Goal: Subscribe to service/newsletter

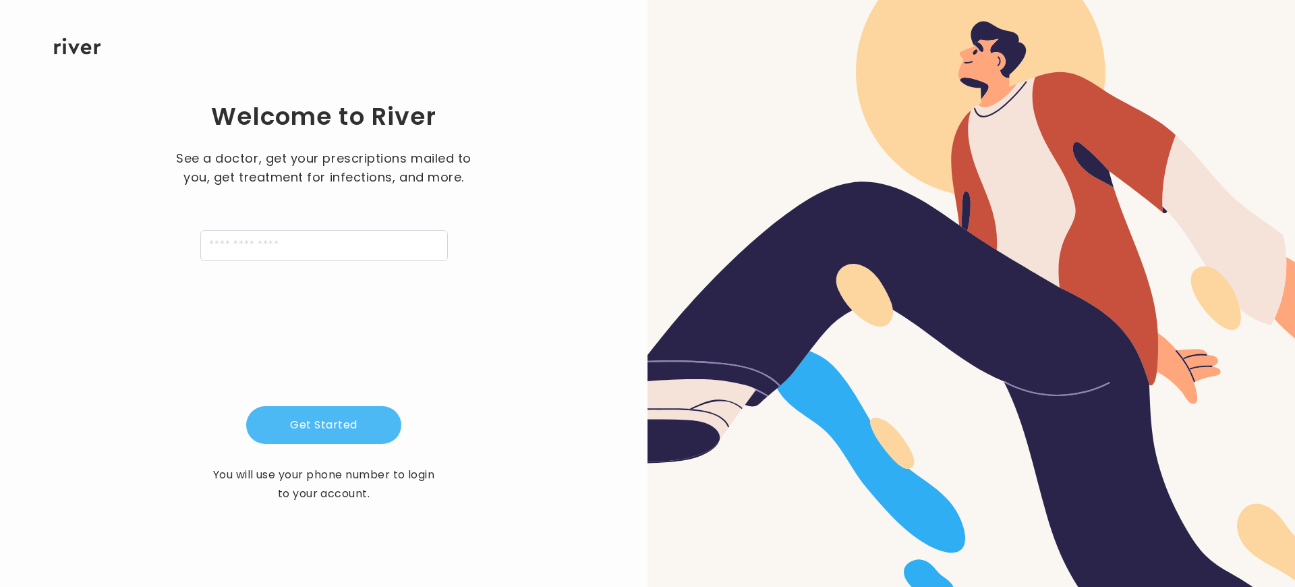
click at [324, 425] on button "Get Started" at bounding box center [323, 425] width 155 height 38
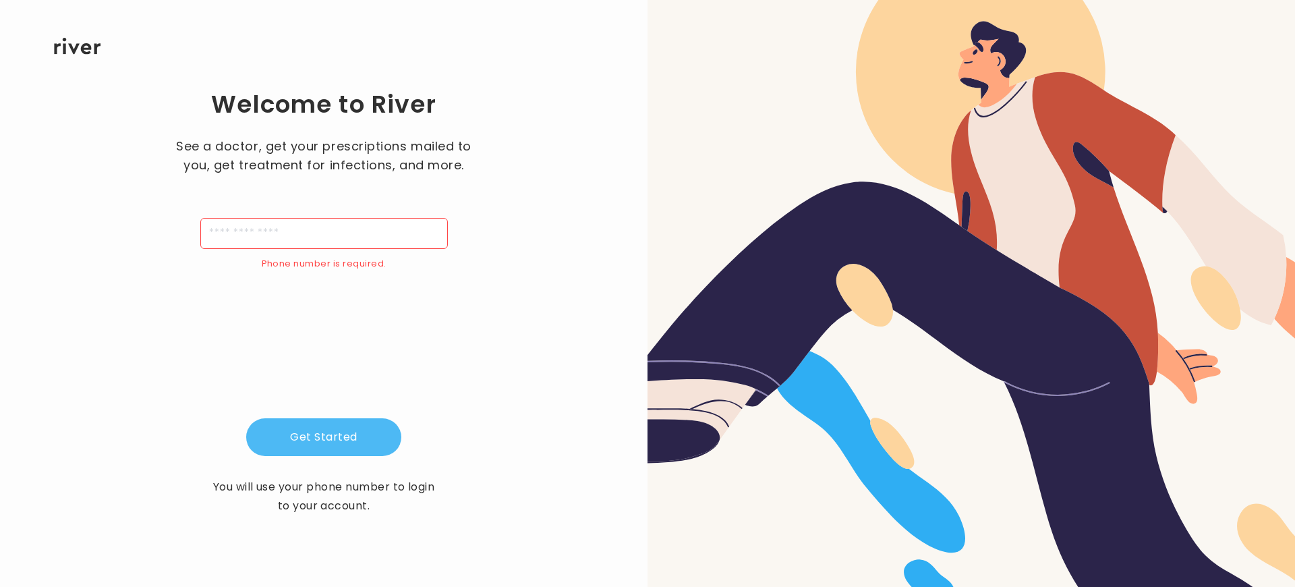
click at [324, 437] on button "Get Started" at bounding box center [323, 437] width 155 height 38
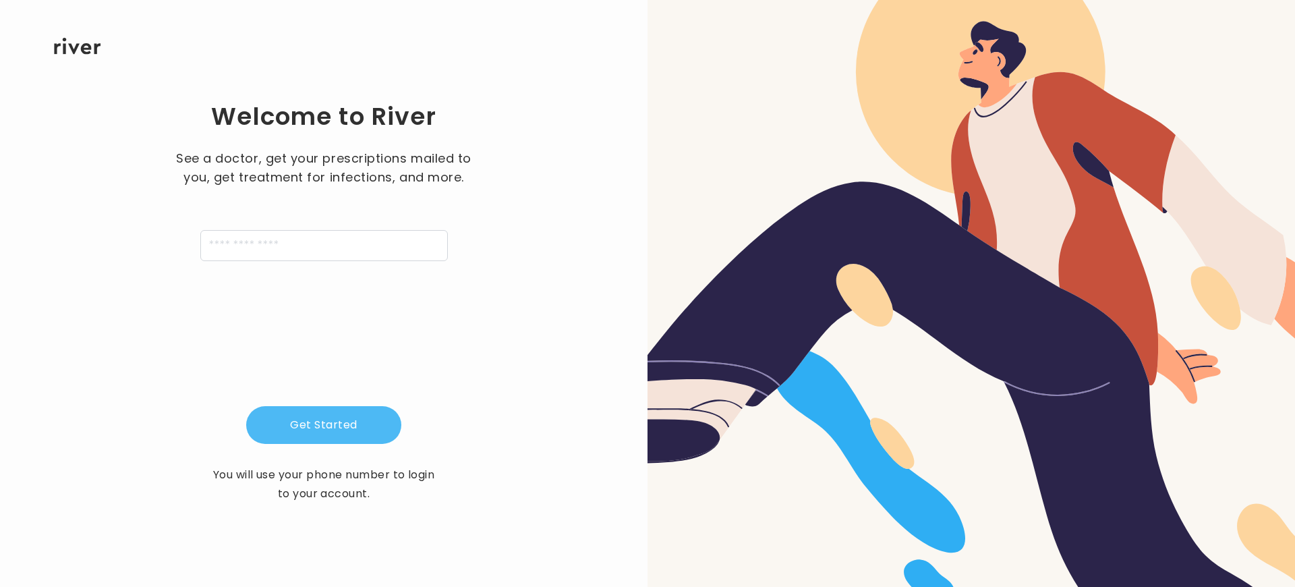
click at [324, 425] on button "Get Started" at bounding box center [323, 425] width 155 height 38
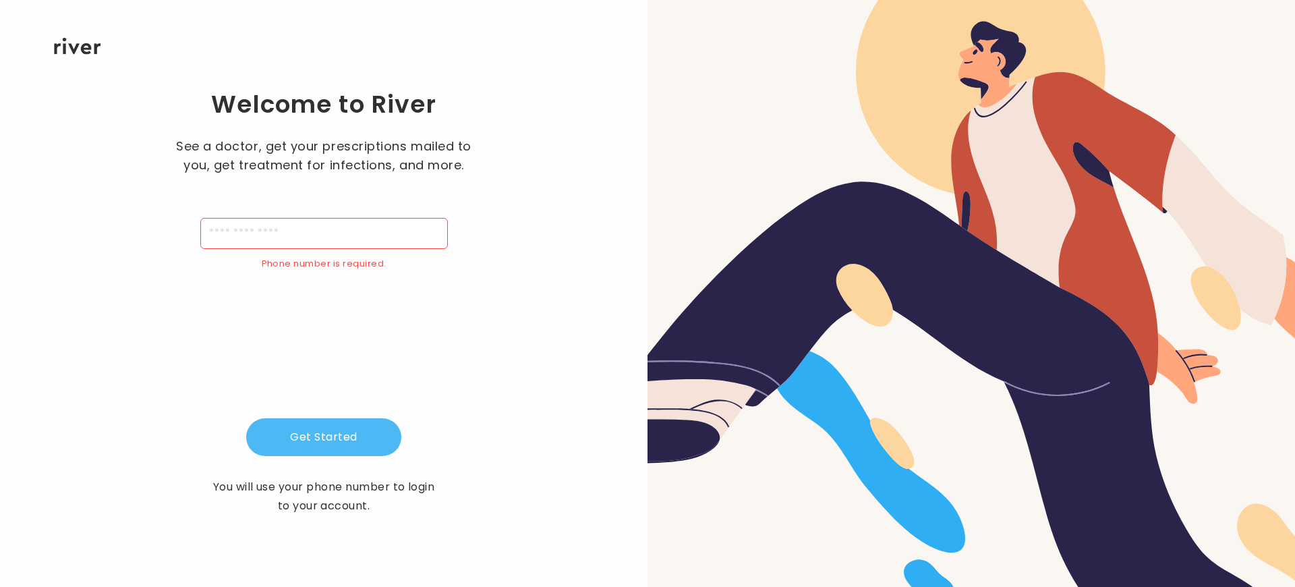
click at [324, 437] on button "Get Started" at bounding box center [323, 437] width 155 height 38
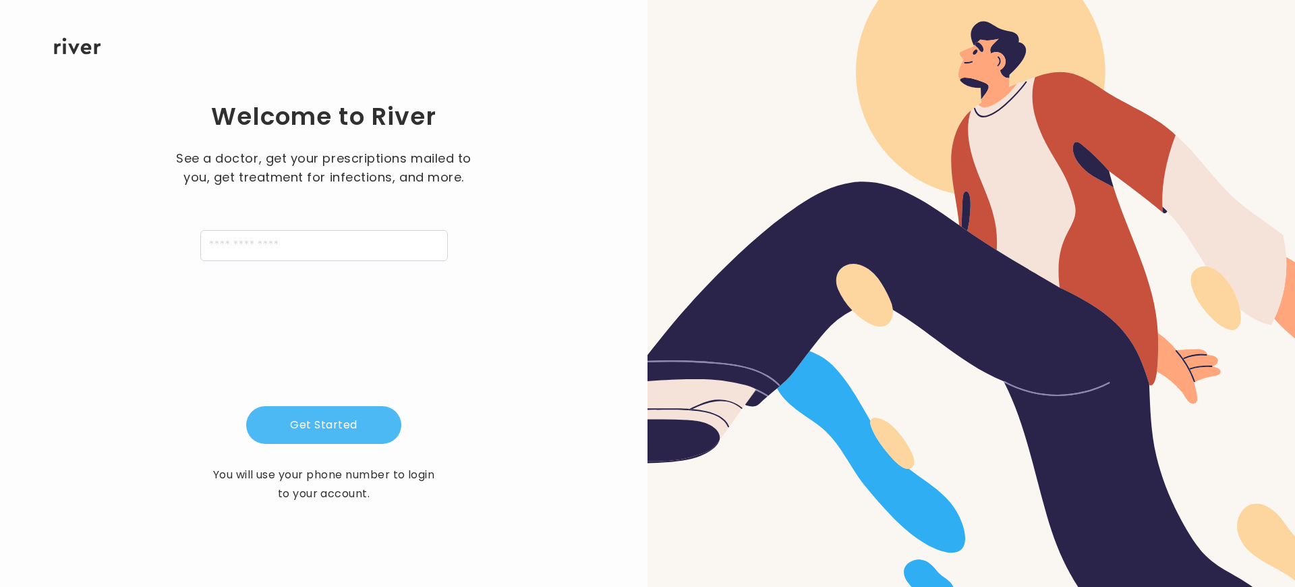
click at [324, 425] on button "Get Started" at bounding box center [323, 425] width 155 height 38
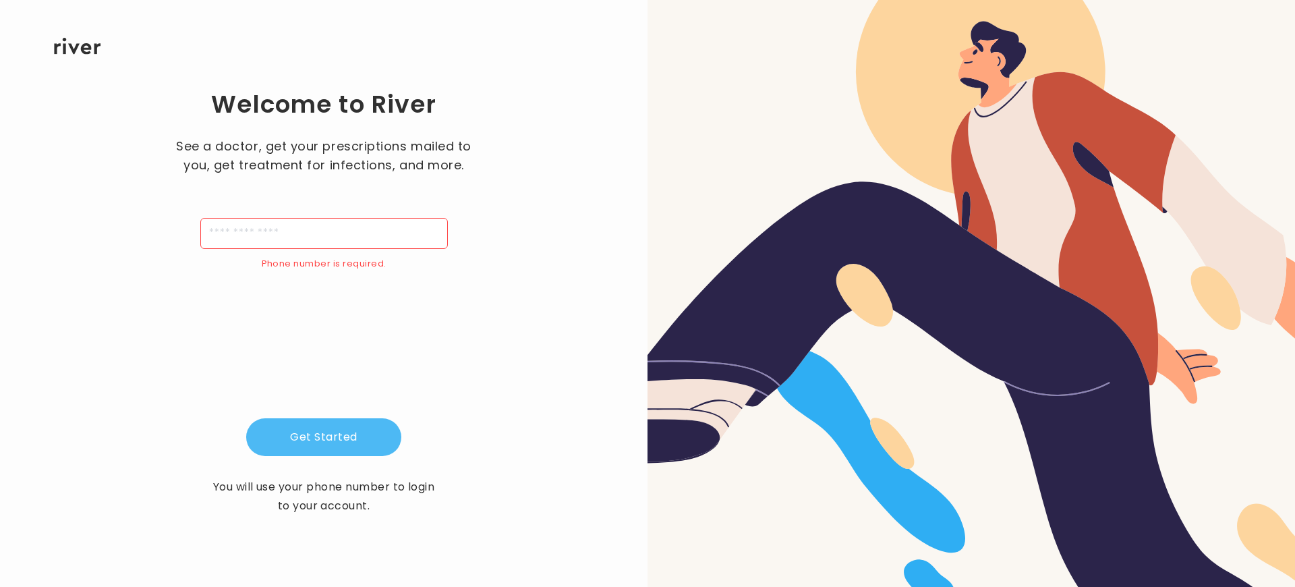
click at [324, 437] on button "Get Started" at bounding box center [323, 437] width 155 height 38
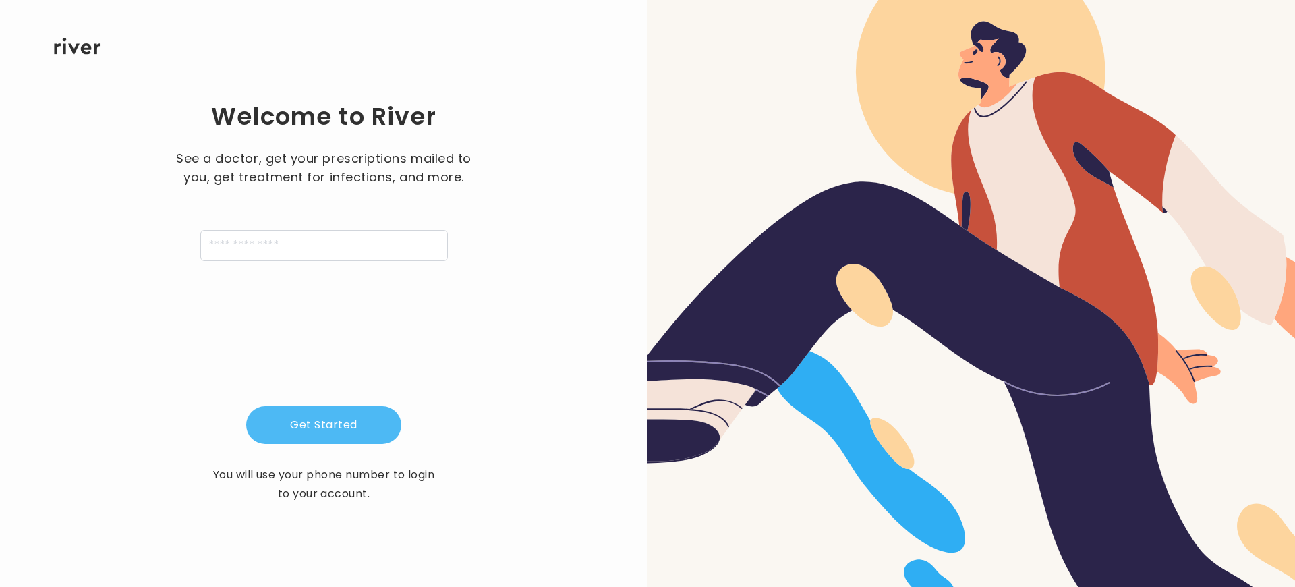
click at [324, 425] on button "Get Started" at bounding box center [323, 425] width 155 height 38
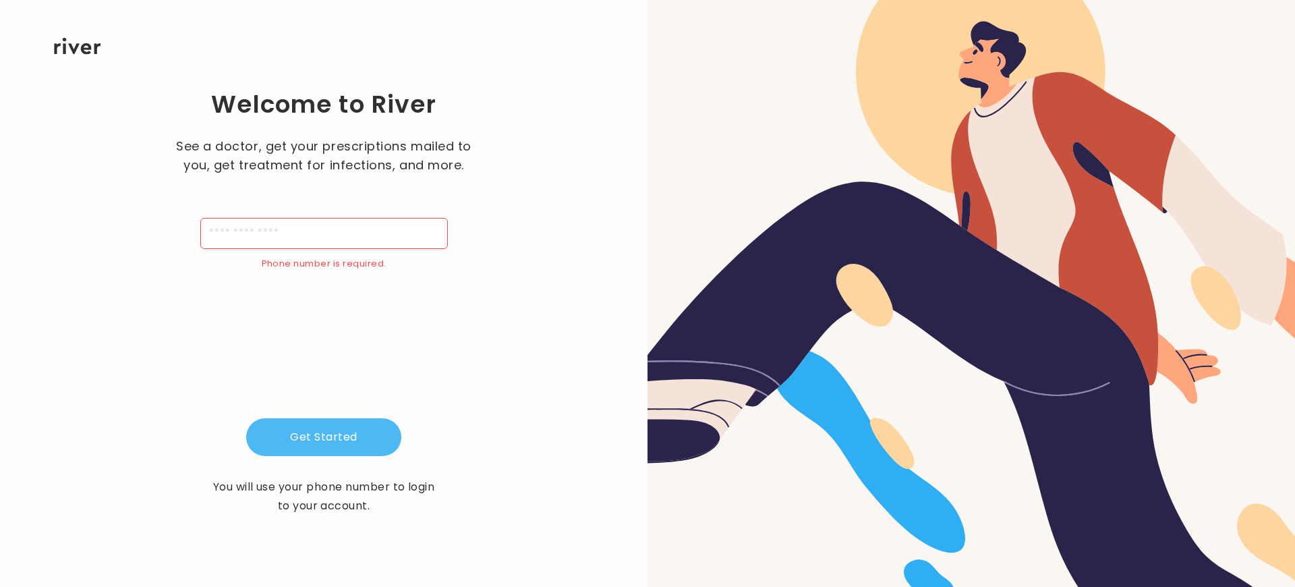
click at [324, 437] on button "Get Started" at bounding box center [323, 437] width 155 height 38
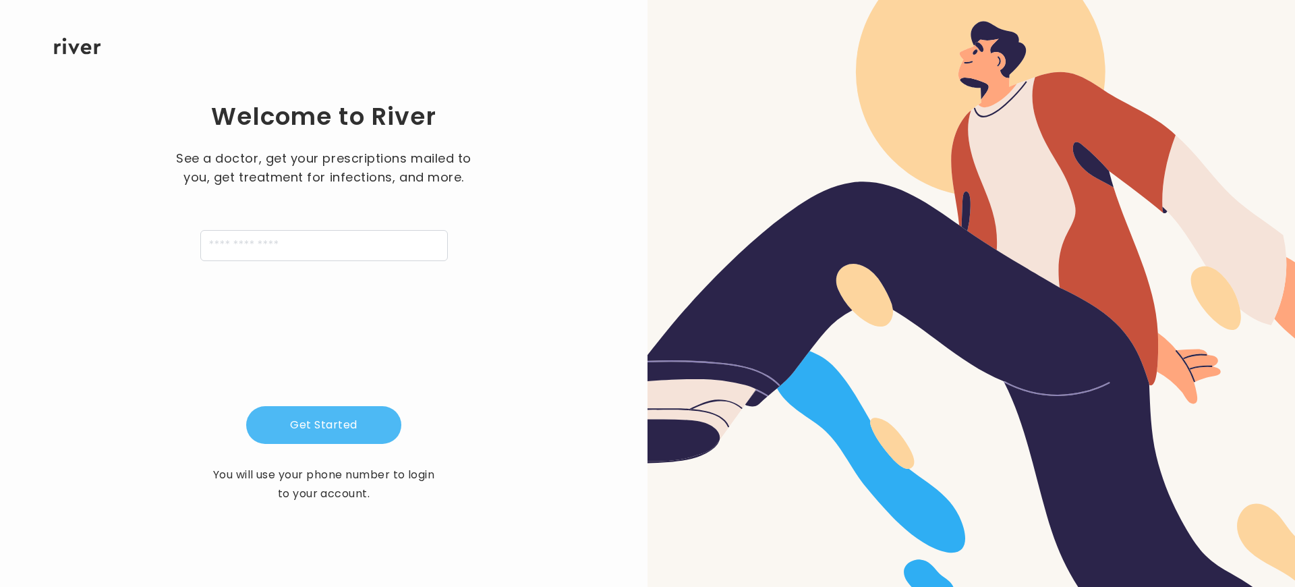
click at [324, 425] on button "Get Started" at bounding box center [323, 425] width 155 height 38
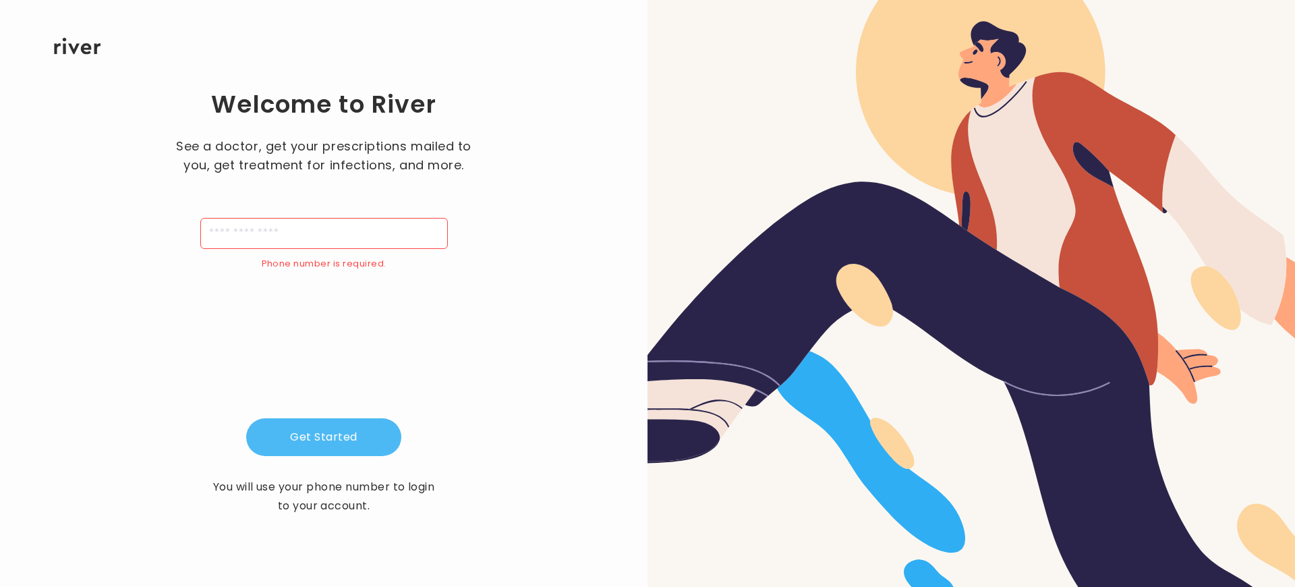
click at [324, 437] on button "Get Started" at bounding box center [323, 437] width 155 height 38
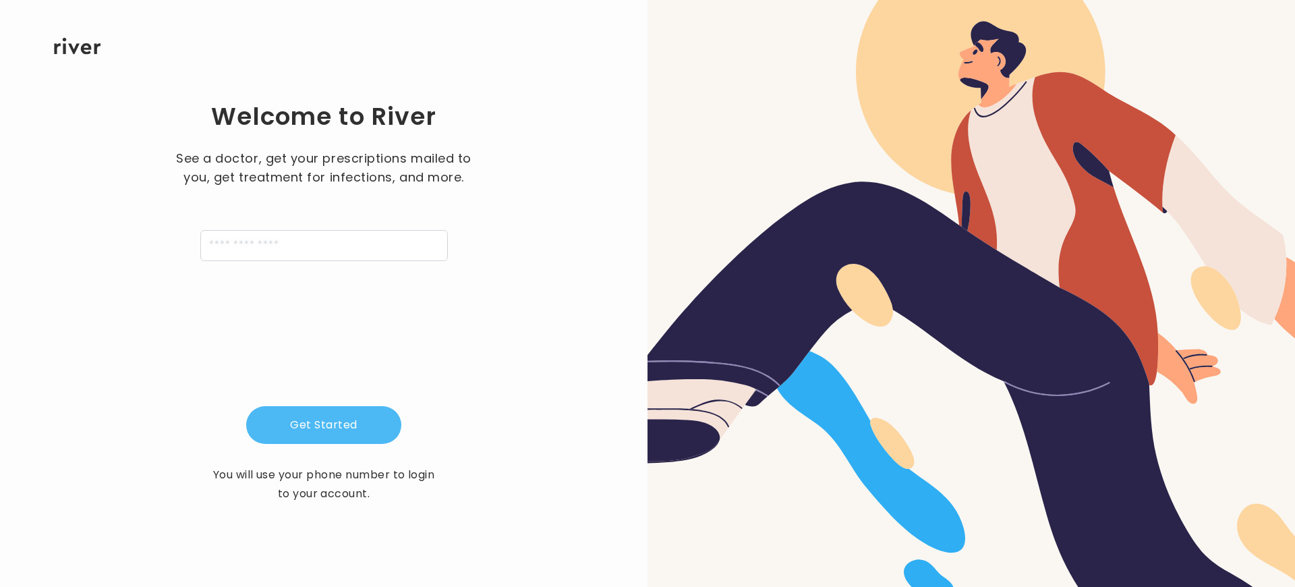
click at [324, 425] on button "Get Started" at bounding box center [323, 425] width 155 height 38
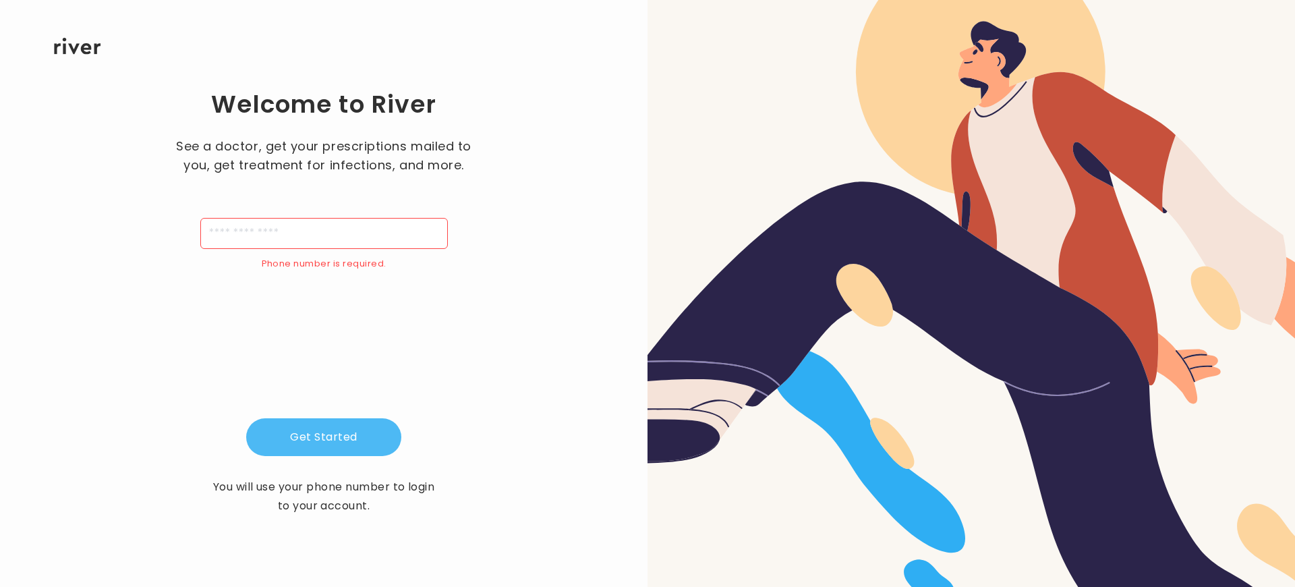
click at [324, 437] on button "Get Started" at bounding box center [323, 437] width 155 height 38
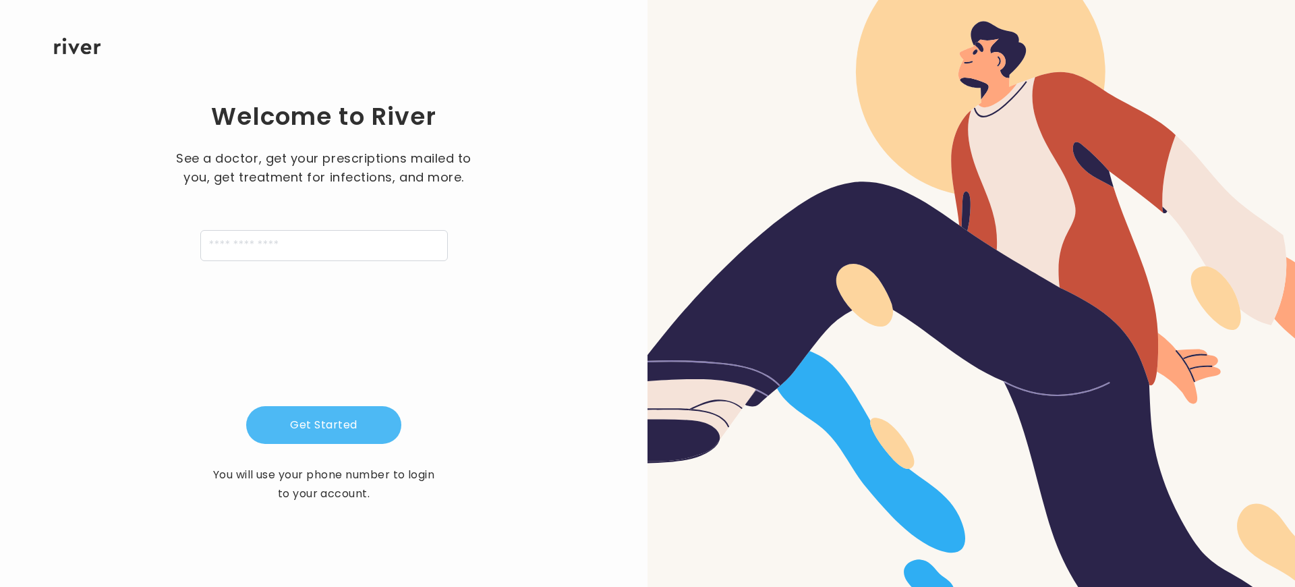
click at [324, 425] on button "Get Started" at bounding box center [323, 425] width 155 height 38
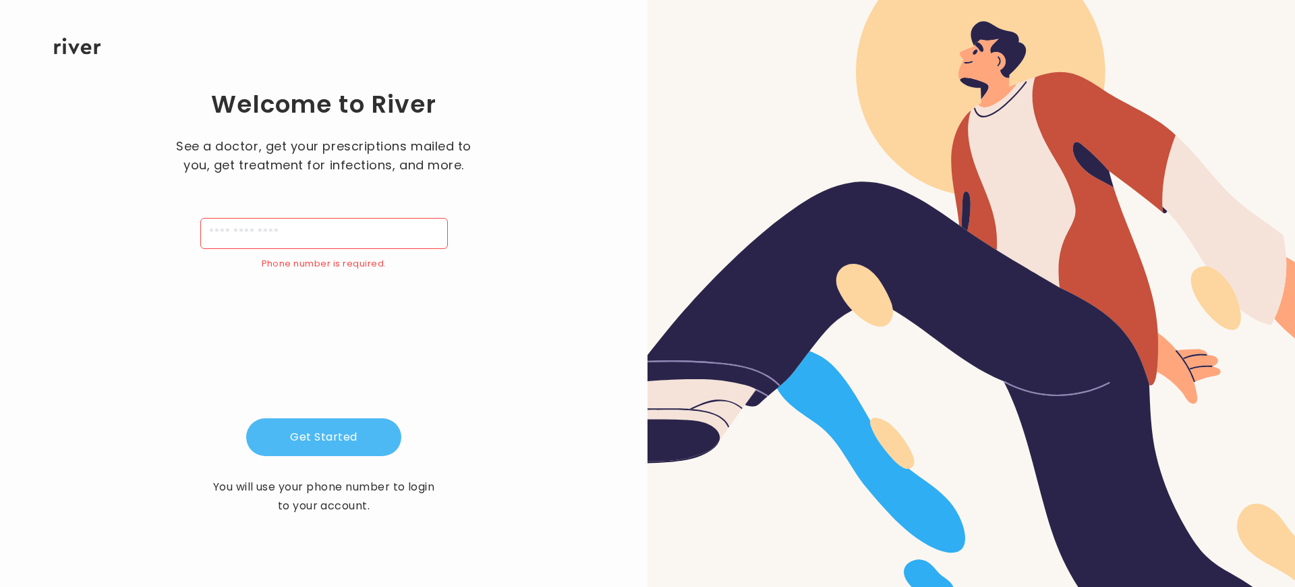
click at [324, 437] on button "Get Started" at bounding box center [323, 437] width 155 height 38
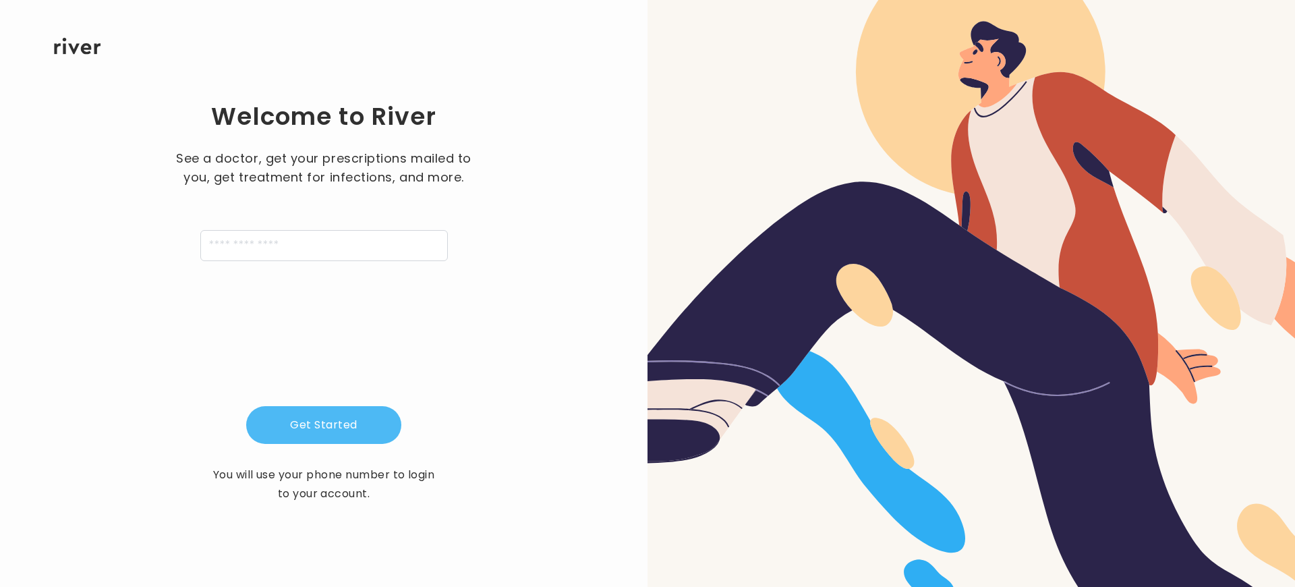
click at [324, 425] on button "Get Started" at bounding box center [323, 425] width 155 height 38
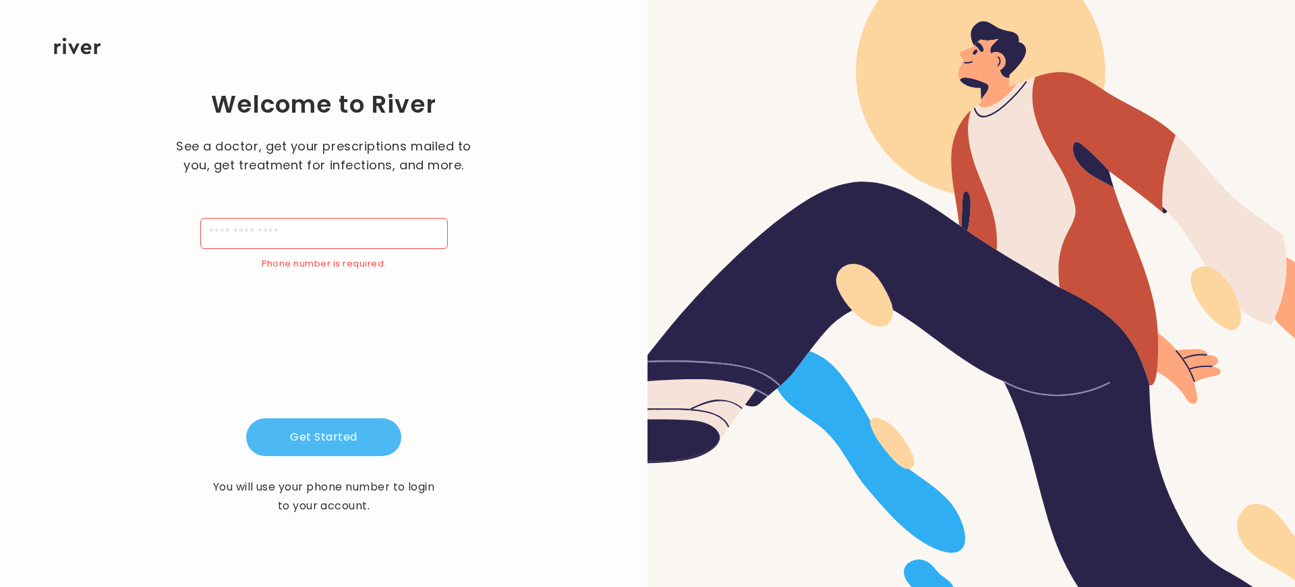
click at [324, 437] on button "Get Started" at bounding box center [323, 437] width 155 height 38
